Goal: Task Accomplishment & Management: Use online tool/utility

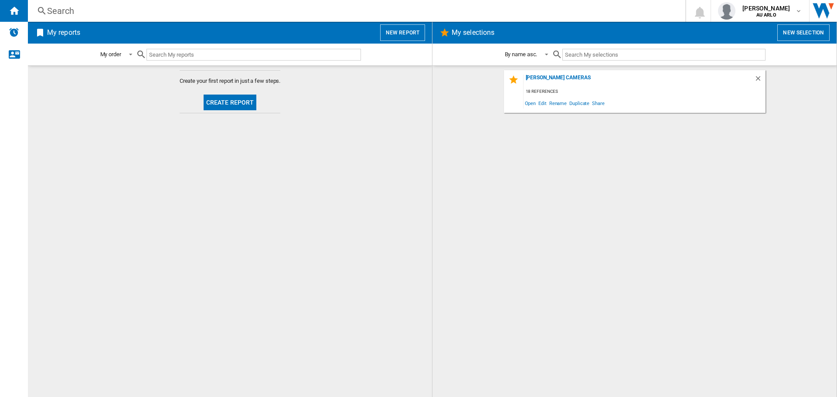
click at [231, 102] on button "Create report" at bounding box center [230, 103] width 53 height 16
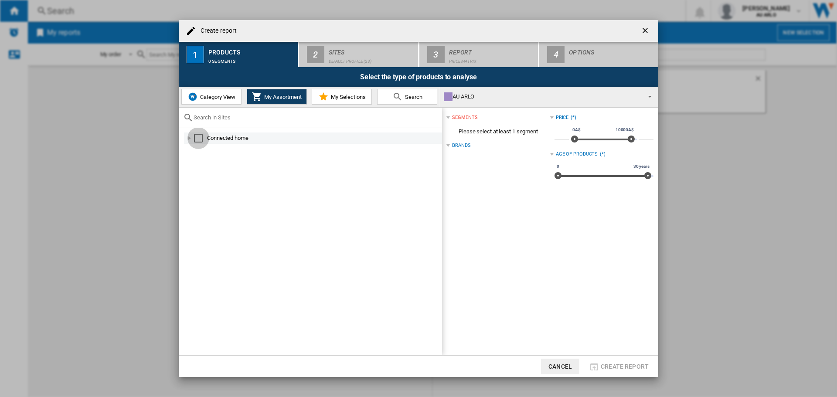
click at [199, 141] on div "Select" at bounding box center [198, 138] width 9 height 9
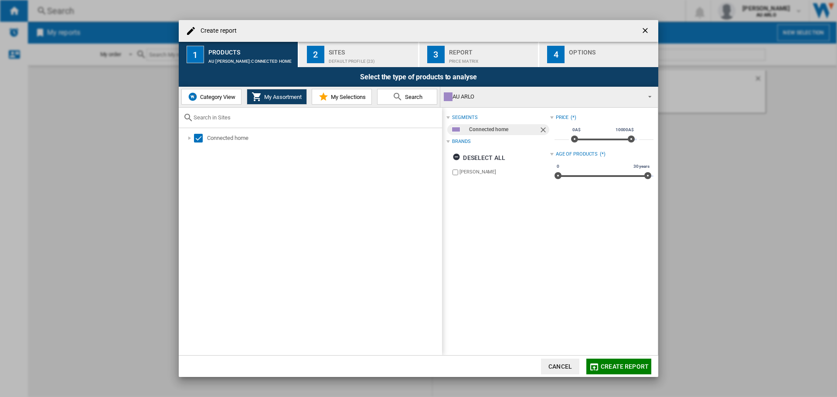
click at [608, 369] on span "Create report" at bounding box center [625, 366] width 48 height 7
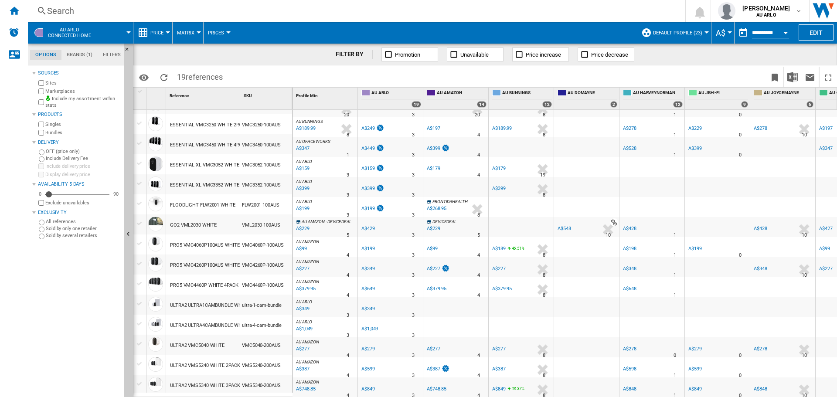
scroll to position [105, 0]
